Goal: Information Seeking & Learning: Learn about a topic

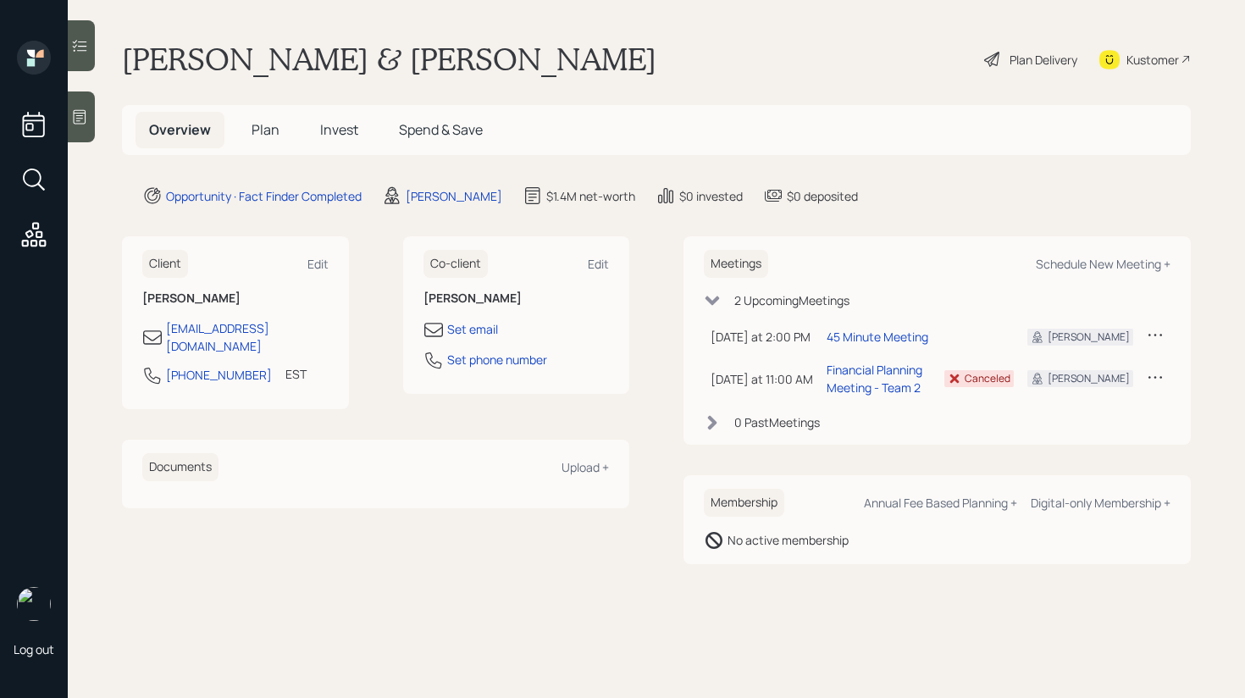
click at [267, 133] on span "Plan" at bounding box center [266, 129] width 28 height 19
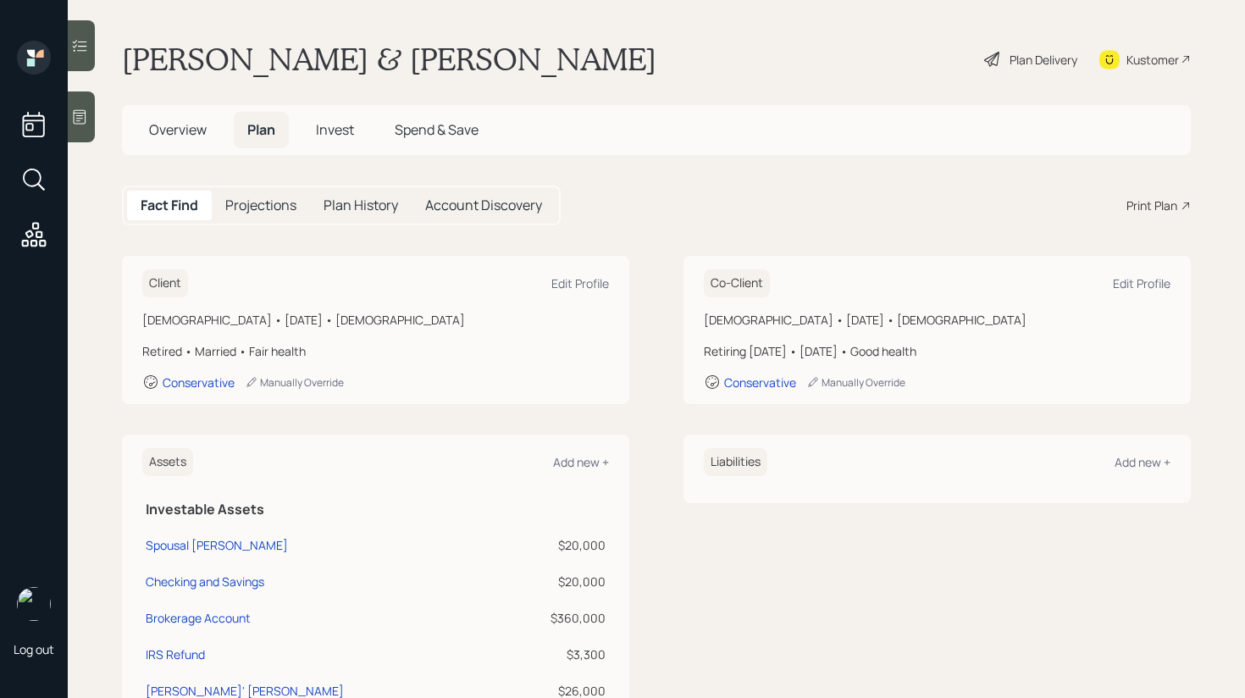
click at [333, 116] on h5 "Invest" at bounding box center [334, 130] width 65 height 36
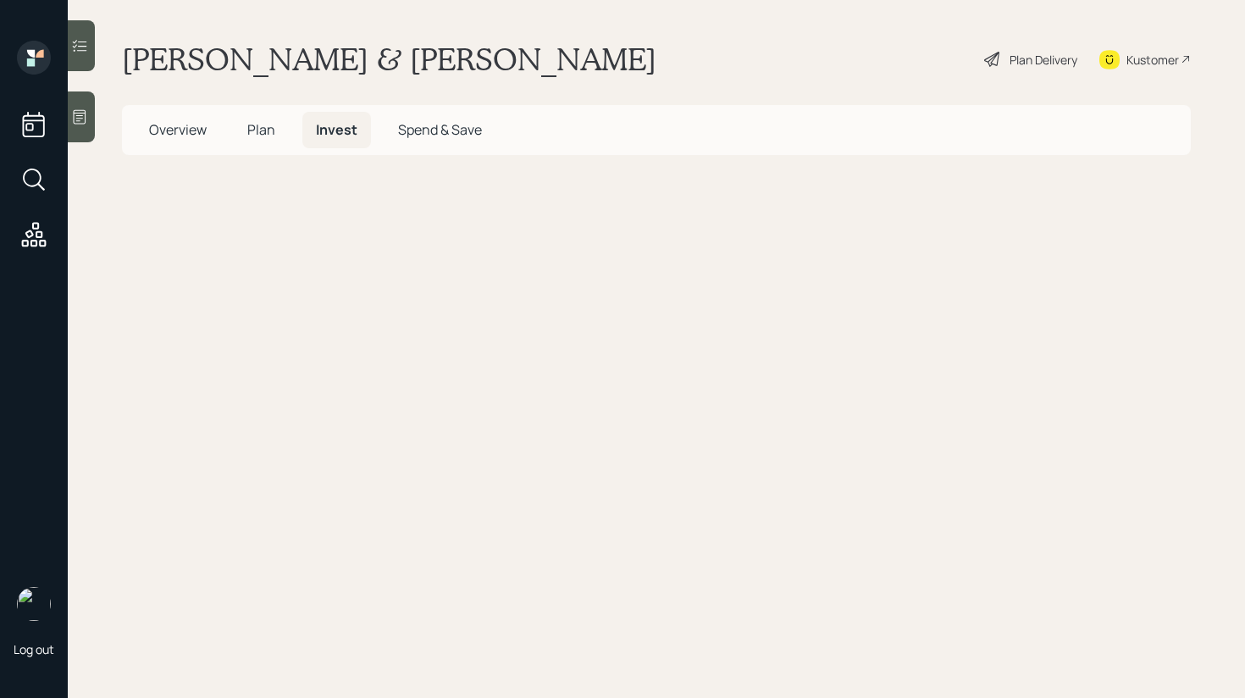
click at [333, 127] on span "Invest" at bounding box center [336, 129] width 41 height 19
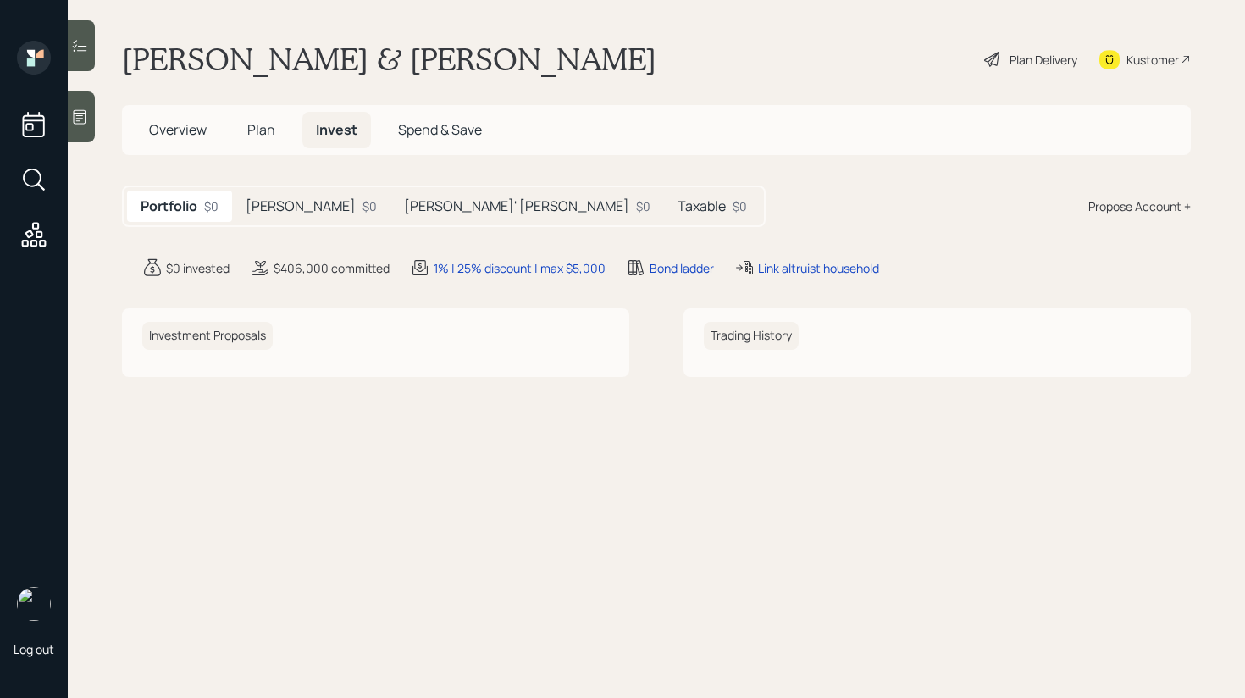
click at [252, 196] on div "[PERSON_NAME] $0" at bounding box center [311, 206] width 158 height 31
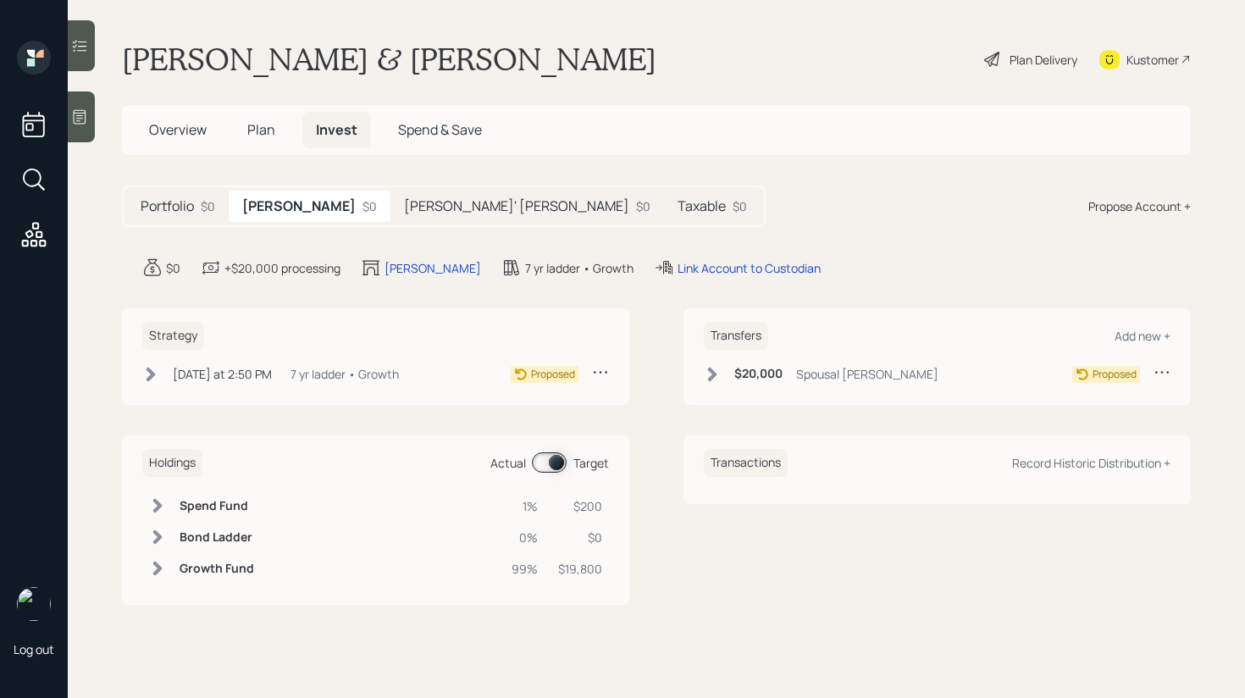
click at [404, 202] on h5 "[PERSON_NAME]' [PERSON_NAME]" at bounding box center [516, 206] width 225 height 16
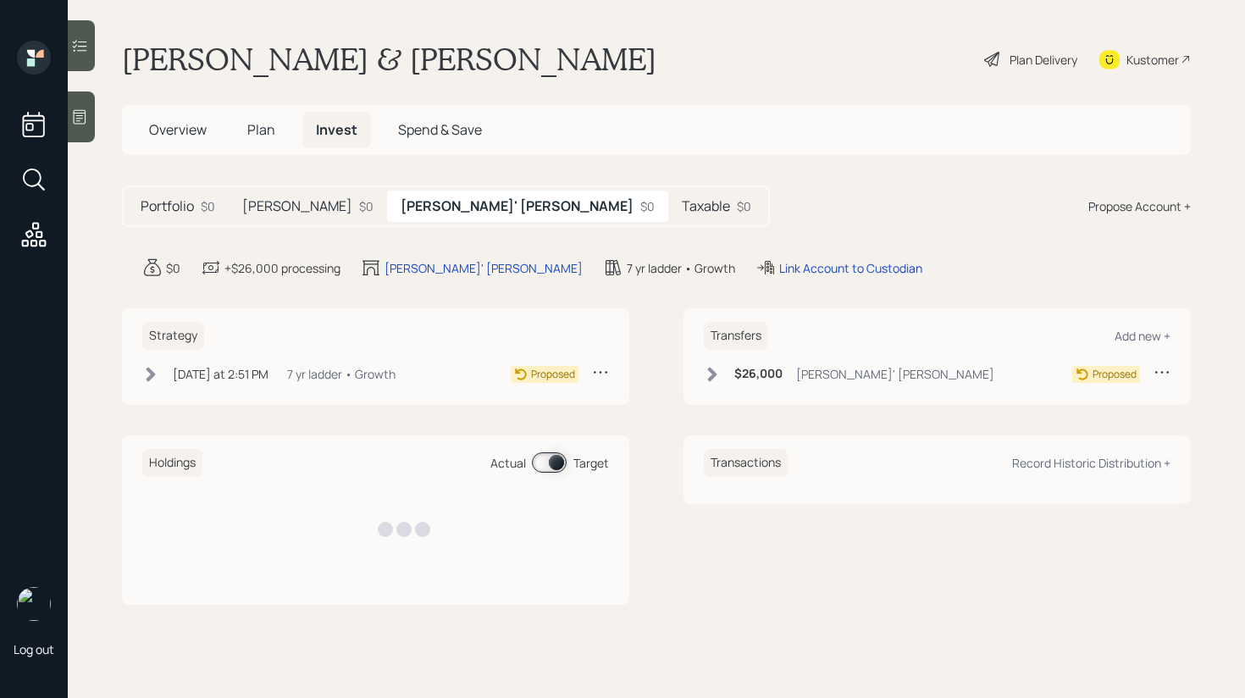
click at [682, 203] on h5 "Taxable" at bounding box center [706, 206] width 48 height 16
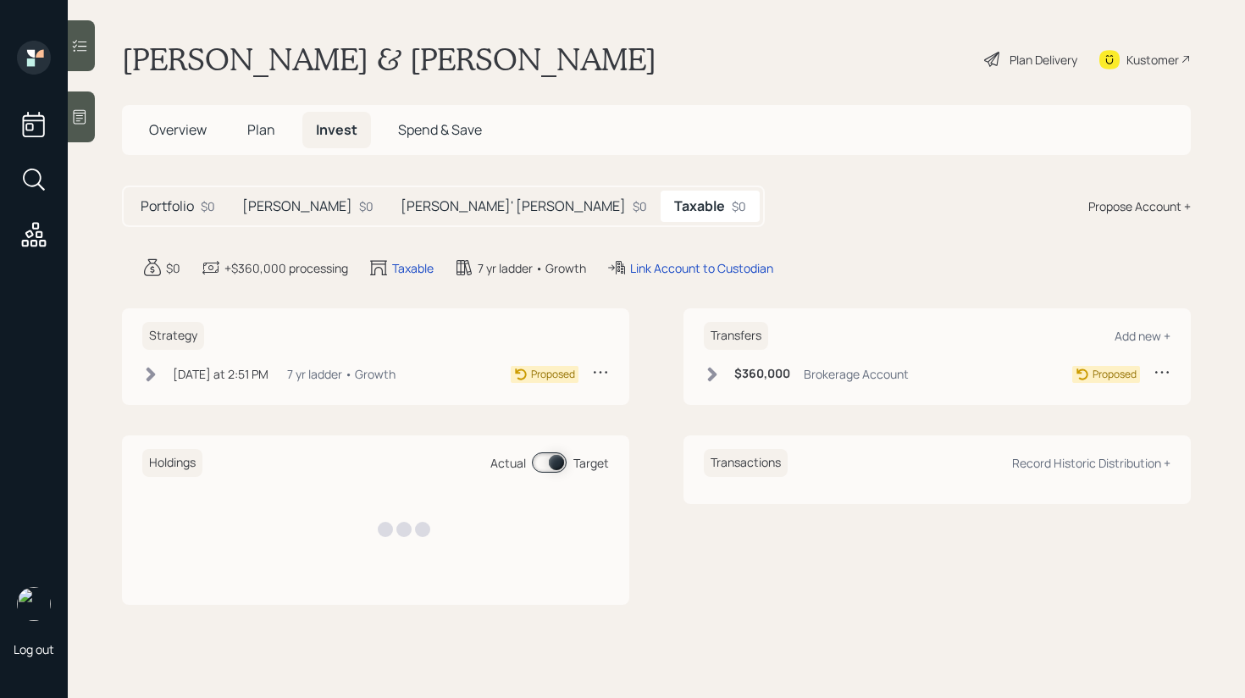
click at [401, 202] on h5 "[PERSON_NAME]' [PERSON_NAME]" at bounding box center [513, 206] width 225 height 16
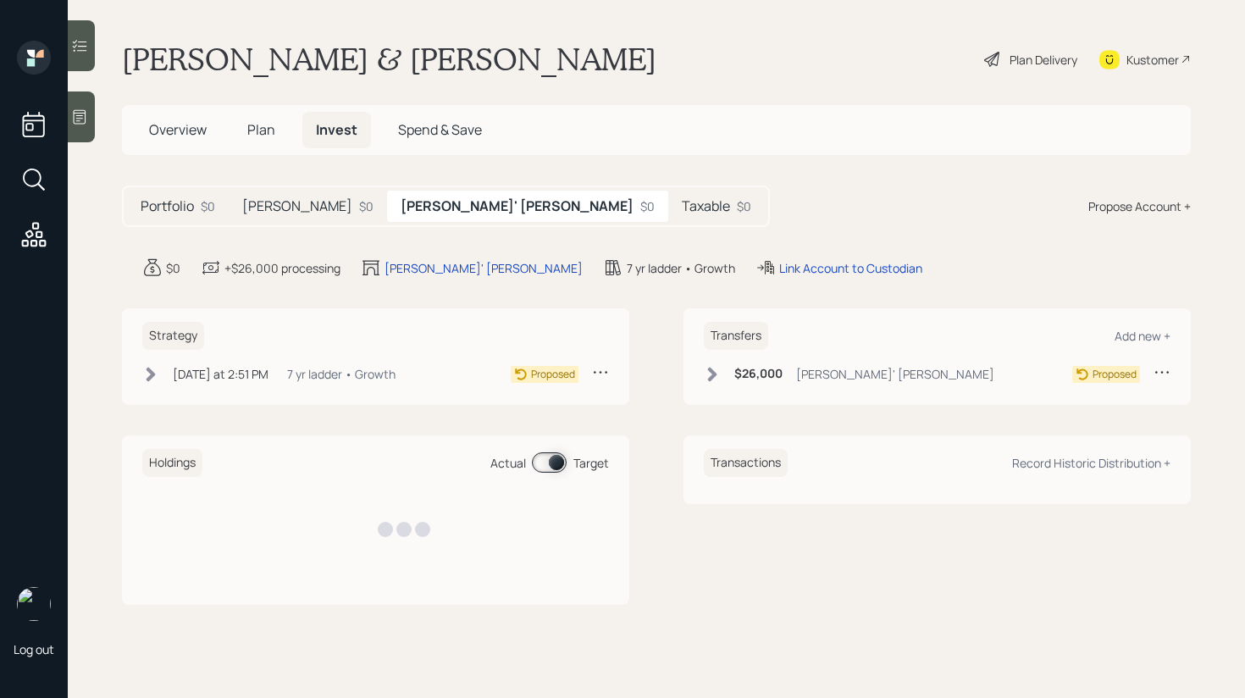
click at [296, 204] on div "[PERSON_NAME] $0" at bounding box center [308, 206] width 158 height 31
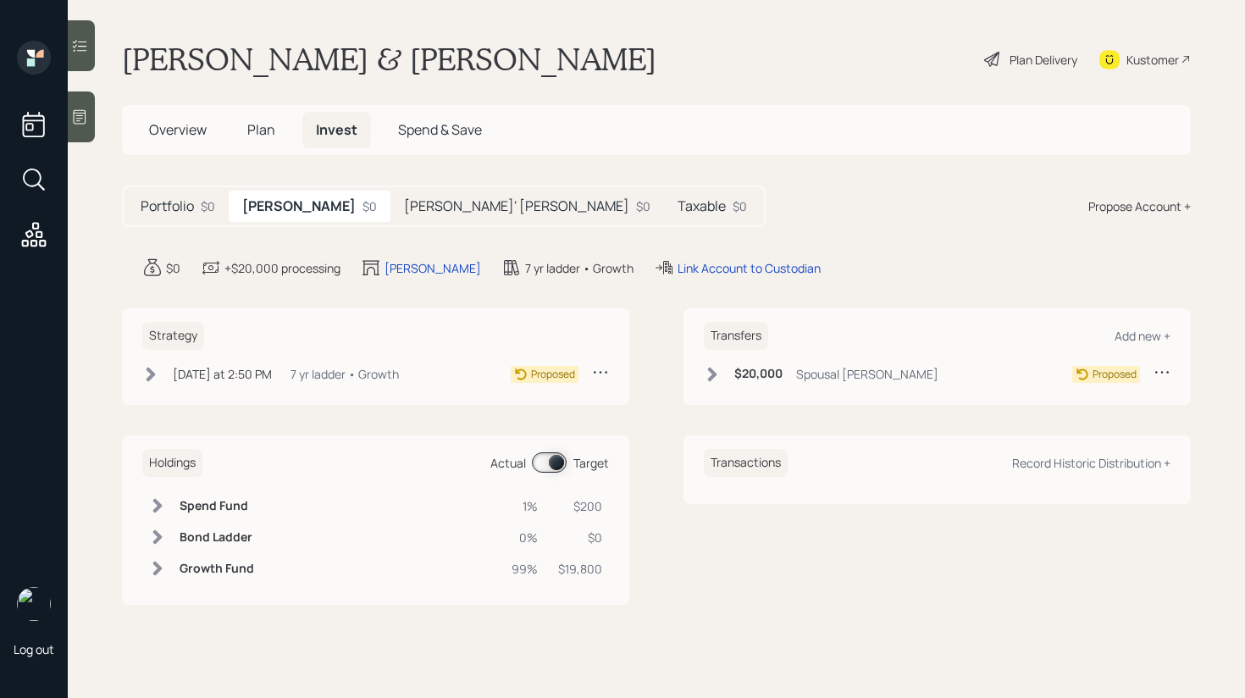
click at [1147, 58] on div "Kustomer" at bounding box center [1152, 60] width 53 height 18
